Goal: Task Accomplishment & Management: Manage account settings

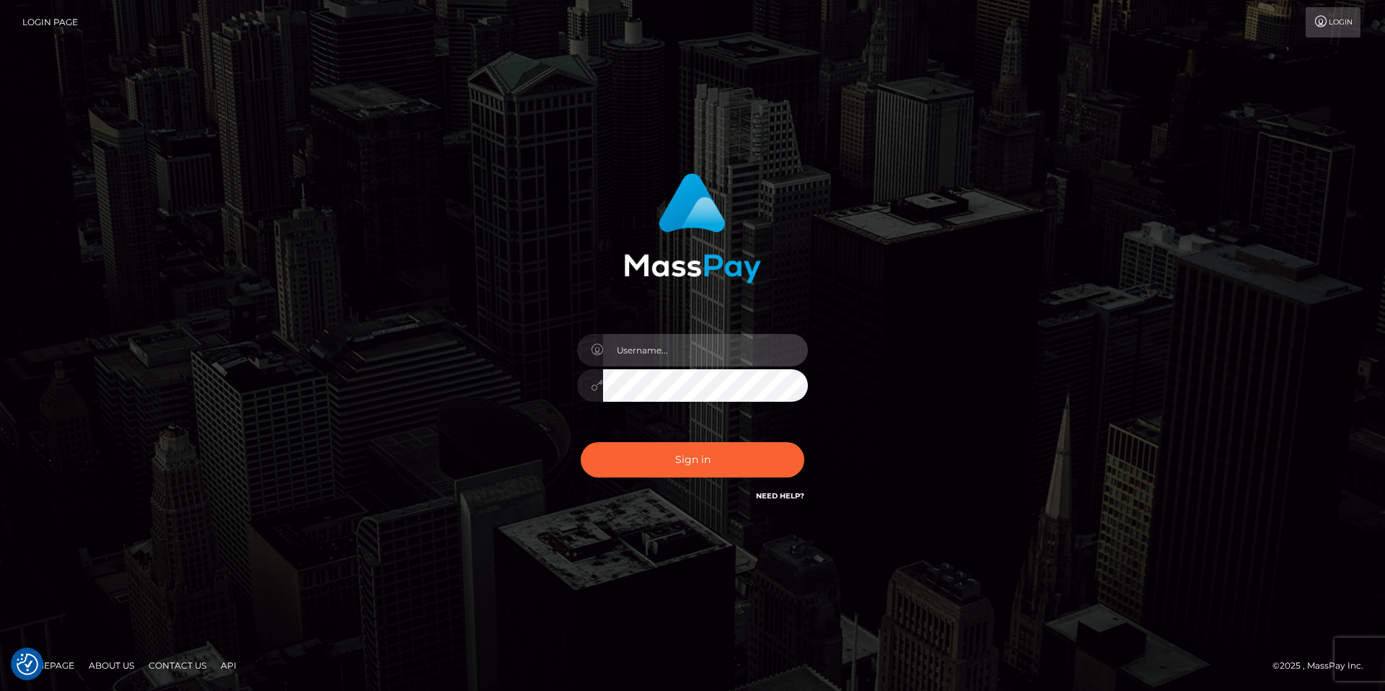
type input "[EMAIL_ADDRESS][DOMAIN_NAME]"
click at [704, 346] on input "[EMAIL_ADDRESS][DOMAIN_NAME]" at bounding box center [705, 350] width 205 height 32
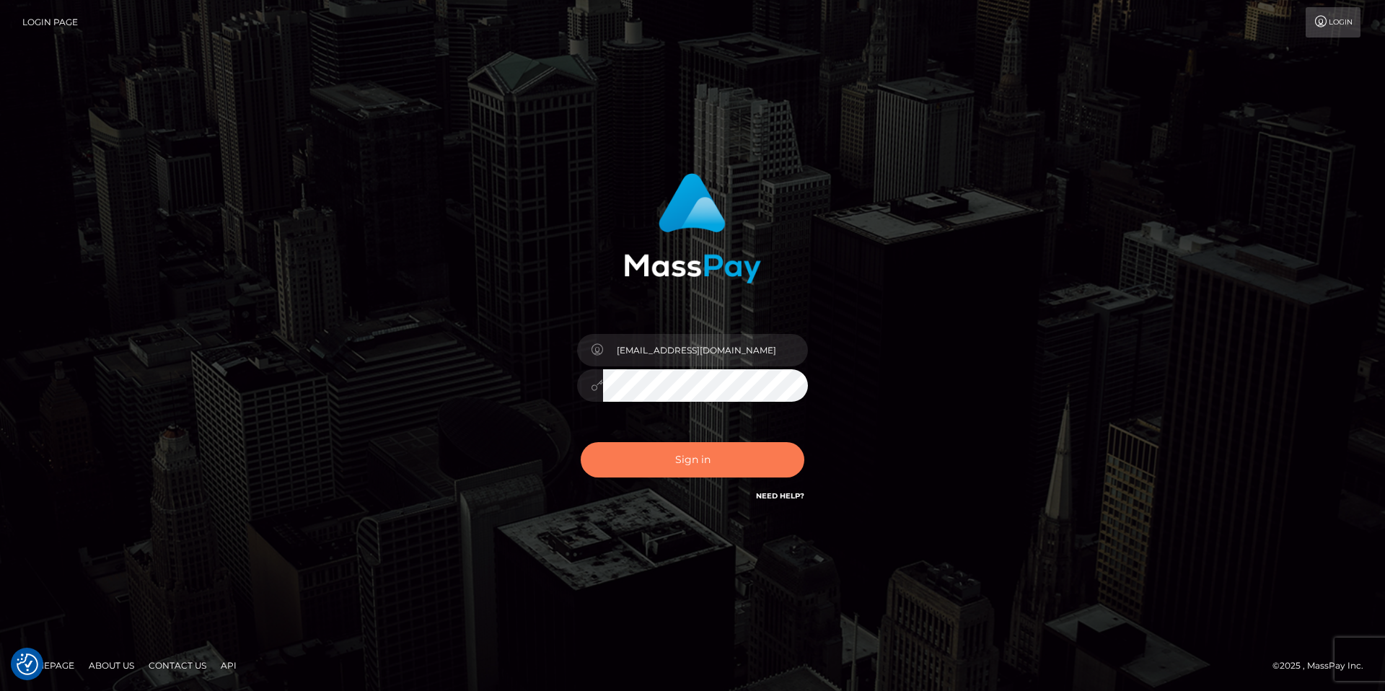
click at [704, 457] on button "Sign in" at bounding box center [693, 459] width 224 height 35
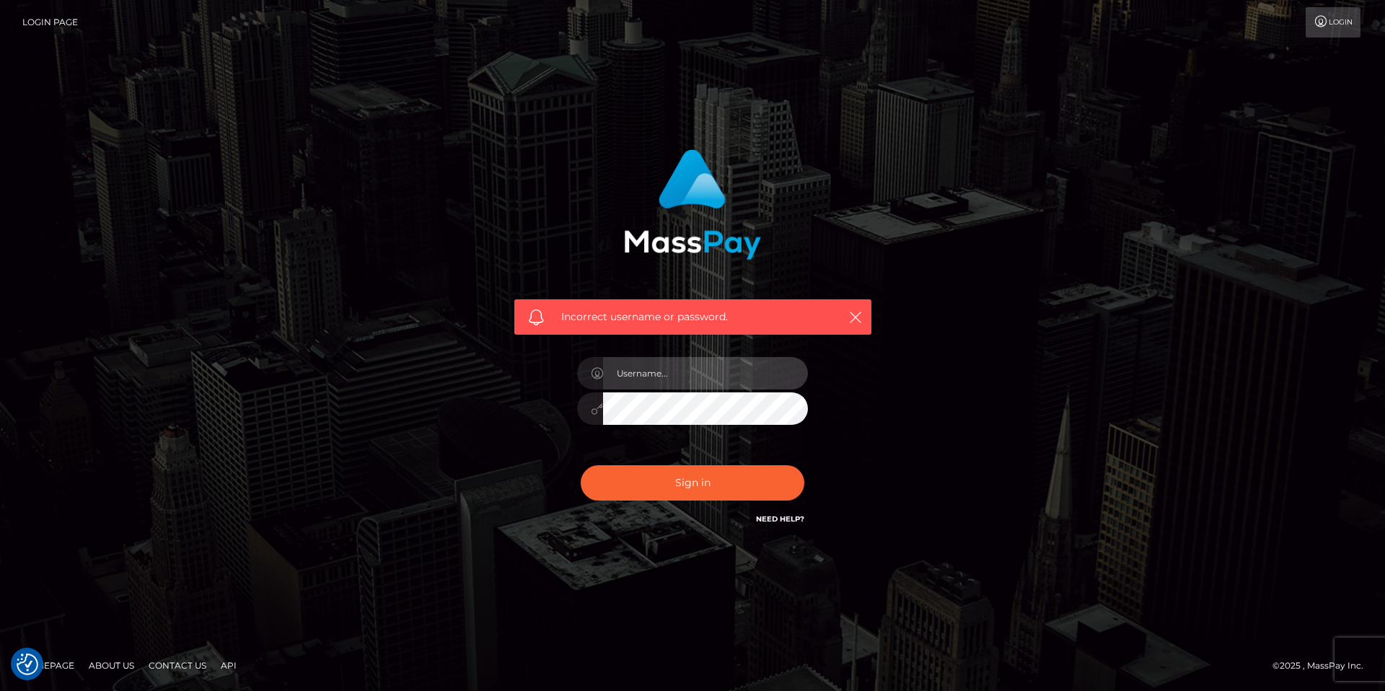
type input "[EMAIL_ADDRESS][DOMAIN_NAME]"
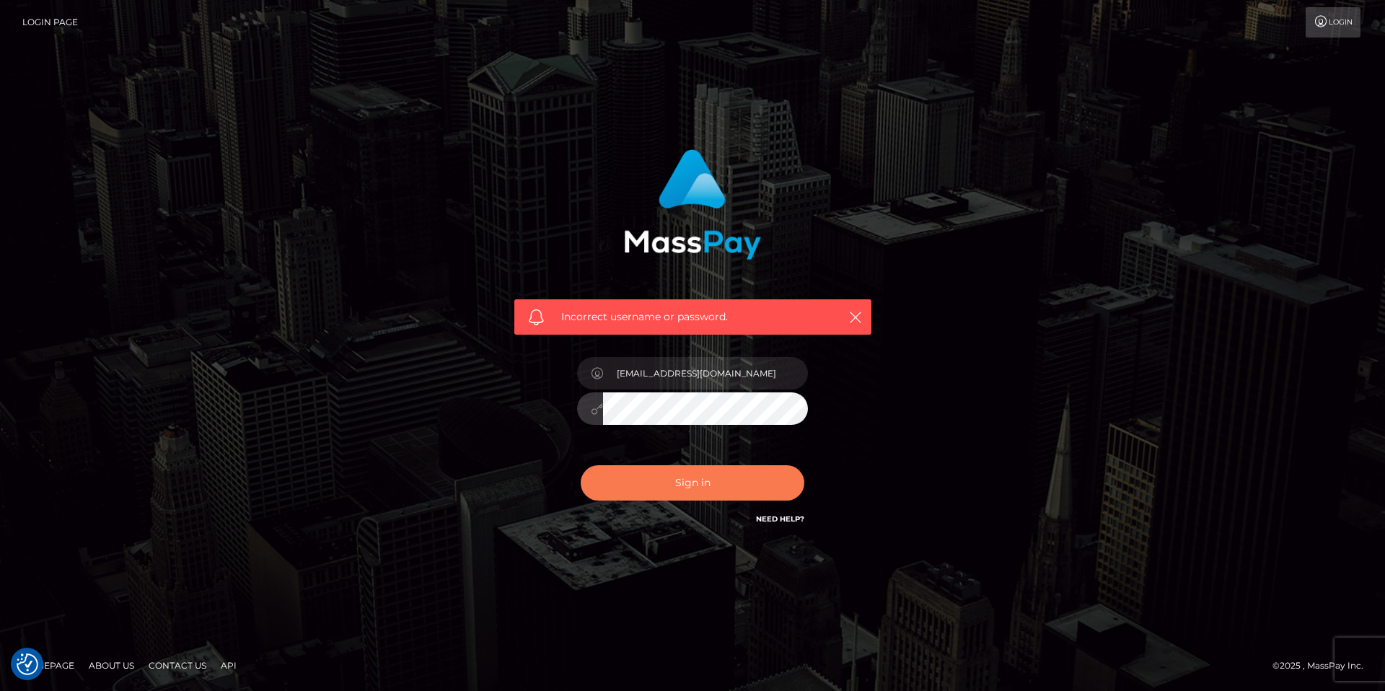
click at [627, 483] on button "Sign in" at bounding box center [693, 482] width 224 height 35
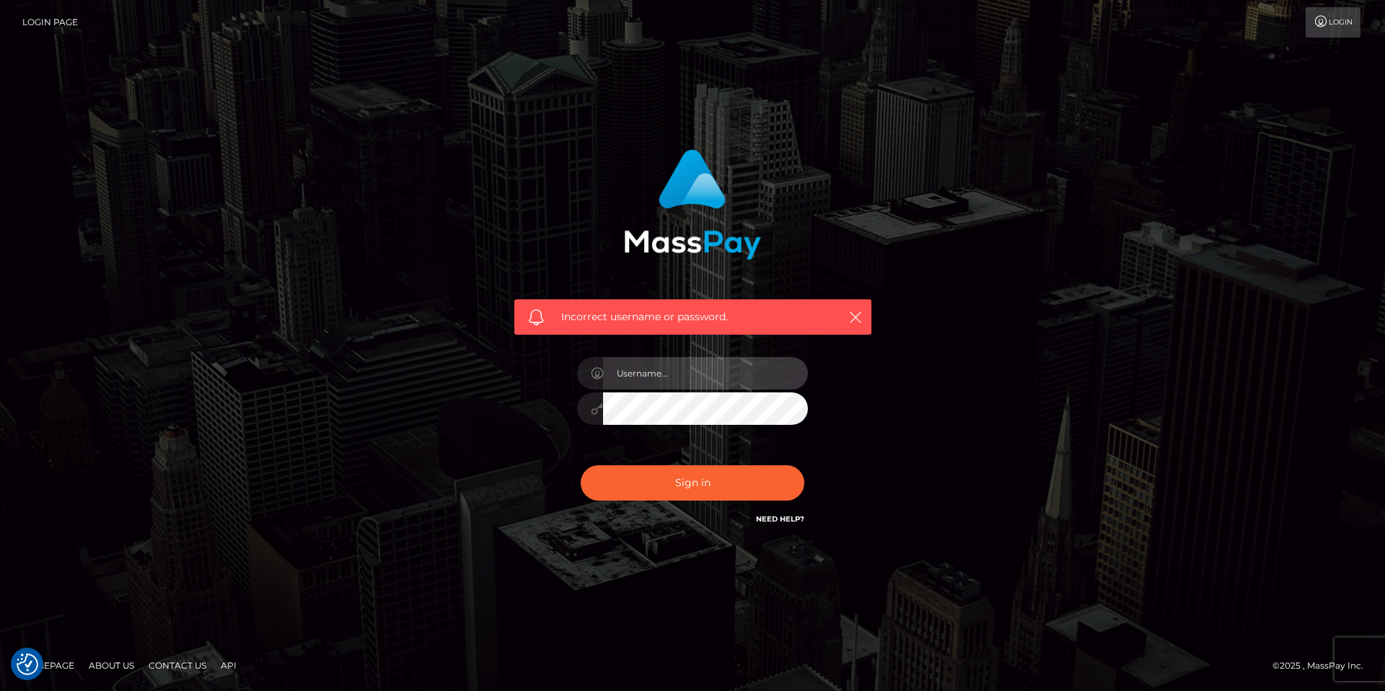
type input "[EMAIL_ADDRESS][DOMAIN_NAME]"
click at [792, 520] on link "Need Help?" at bounding box center [780, 518] width 48 height 9
